Goal: Find specific page/section: Find specific page/section

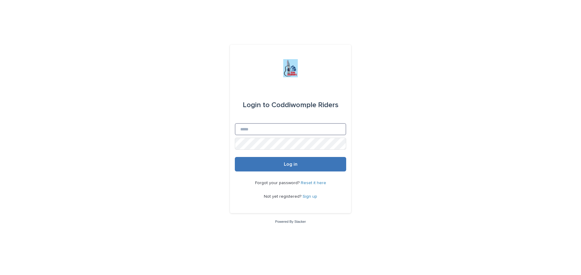
type input "**********"
click at [288, 163] on span "Log in" at bounding box center [291, 164] width 14 height 5
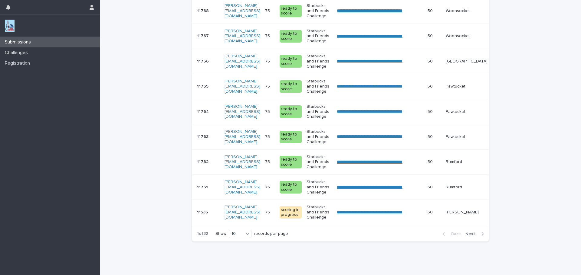
scroll to position [190, 0]
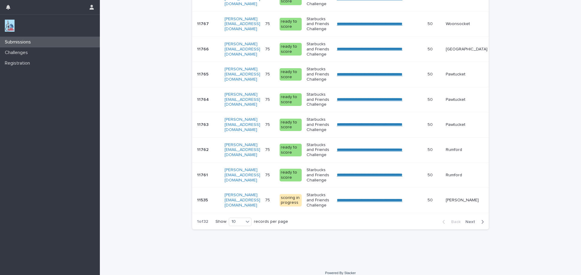
click at [481, 225] on icon "button" at bounding box center [482, 222] width 3 height 5
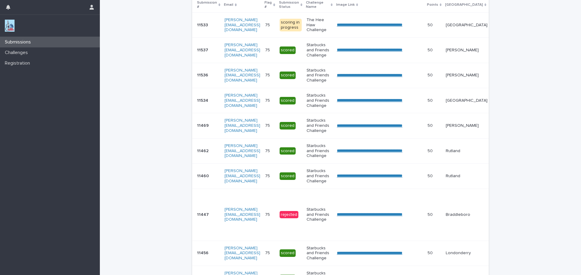
scroll to position [142, 0]
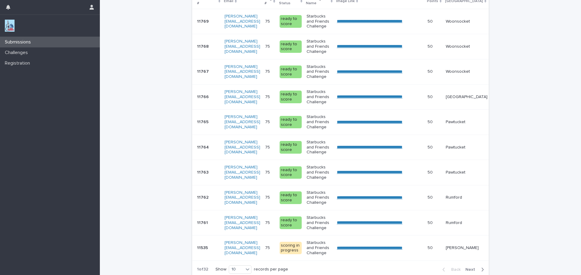
scroll to position [128, 0]
